Goal: Check status: Check status

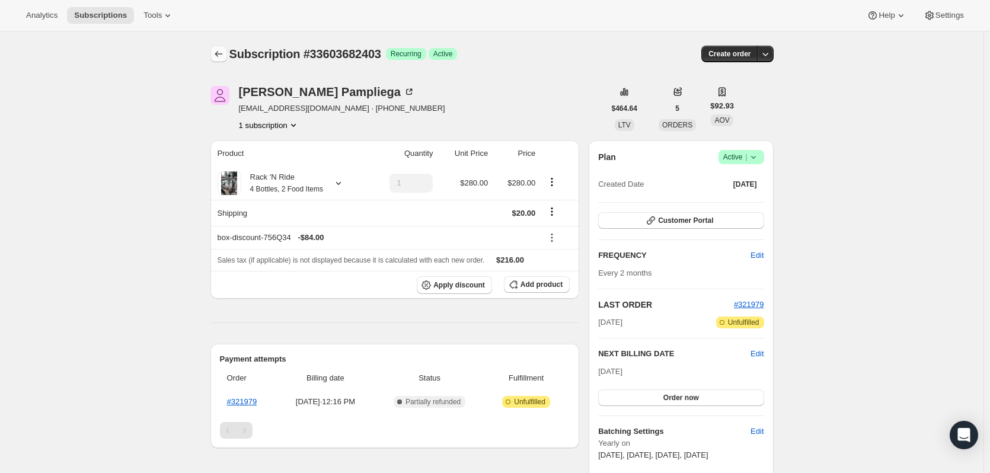
click at [222, 61] on button "Subscriptions" at bounding box center [218, 54] width 17 height 17
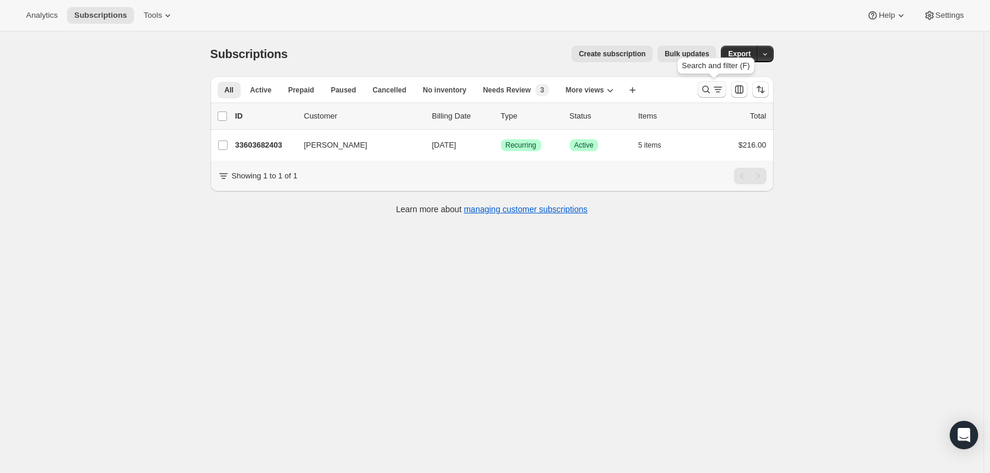
click at [709, 91] on icon "Search and filter results" at bounding box center [706, 90] width 12 height 12
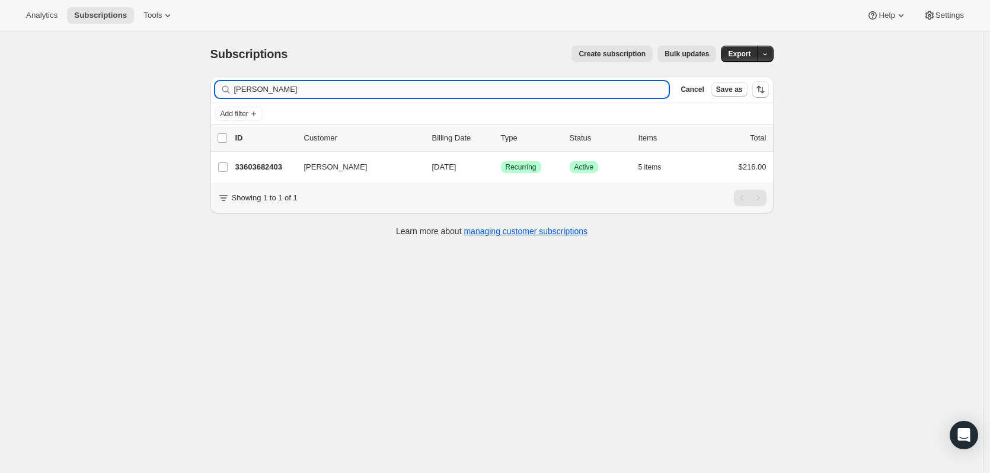
click at [308, 91] on input "[PERSON_NAME]" at bounding box center [451, 89] width 435 height 17
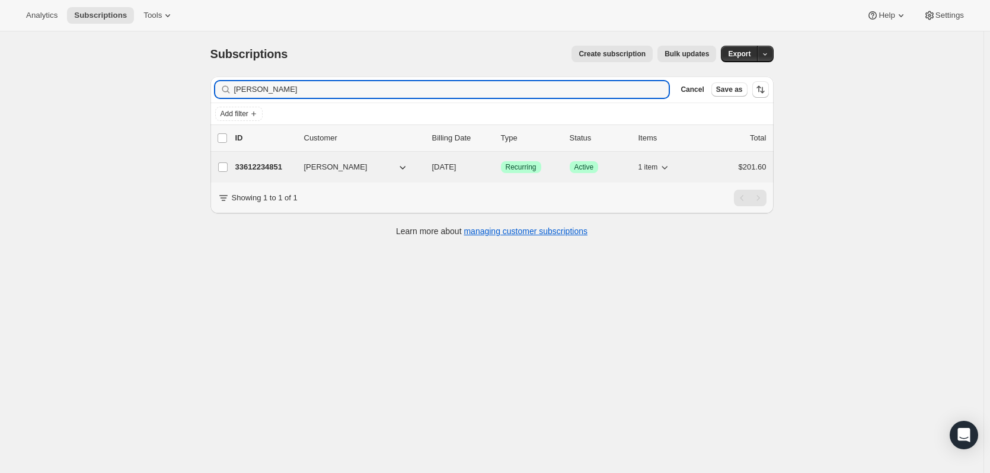
type input "[PERSON_NAME]"
click at [261, 166] on p "33612234851" at bounding box center [264, 167] width 59 height 12
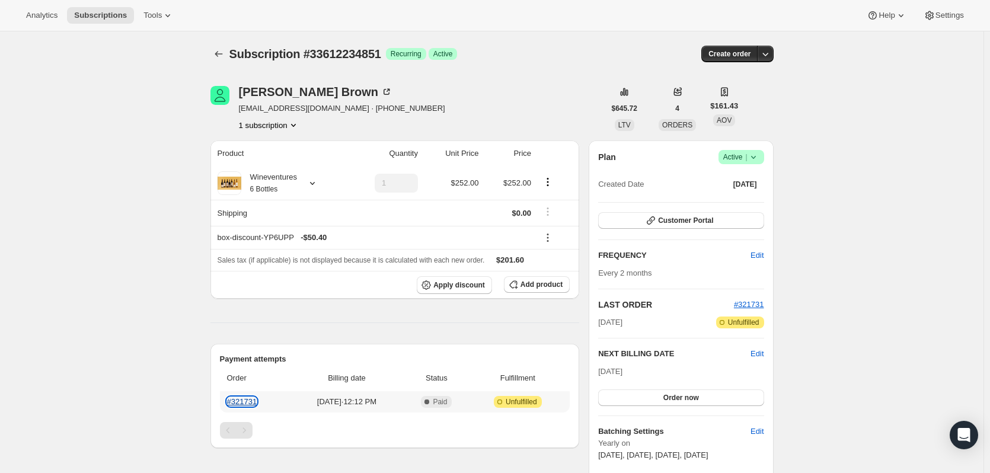
click at [244, 398] on link "#321731" at bounding box center [242, 401] width 30 height 9
click at [296, 186] on div "Wineventures 6 Bottles" at bounding box center [269, 183] width 56 height 24
